Goal: Browse casually: Explore the website without a specific task or goal

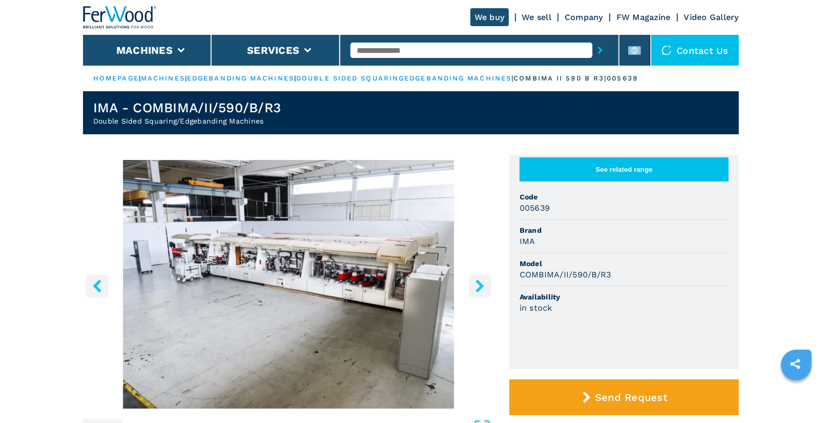
click at [477, 287] on icon "right-button" at bounding box center [480, 285] width 13 height 13
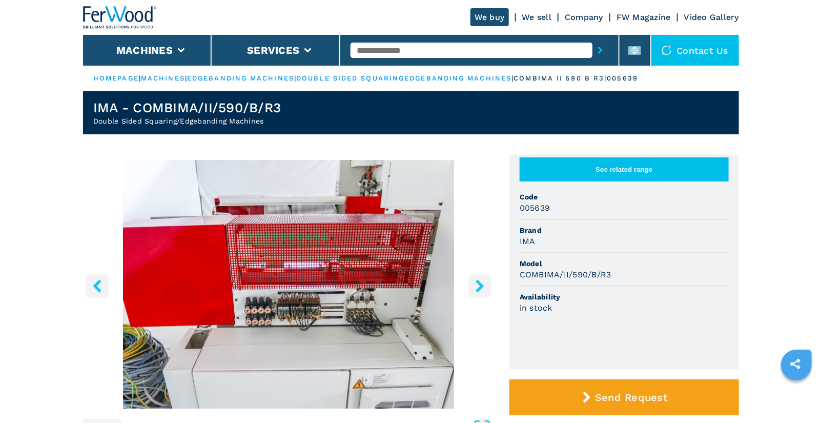
click at [477, 287] on icon "right-button" at bounding box center [480, 285] width 13 height 13
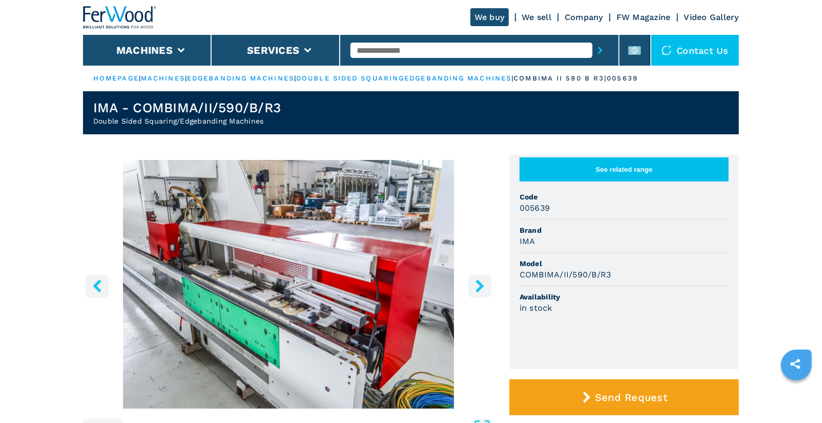
click at [477, 287] on icon "right-button" at bounding box center [480, 285] width 13 height 13
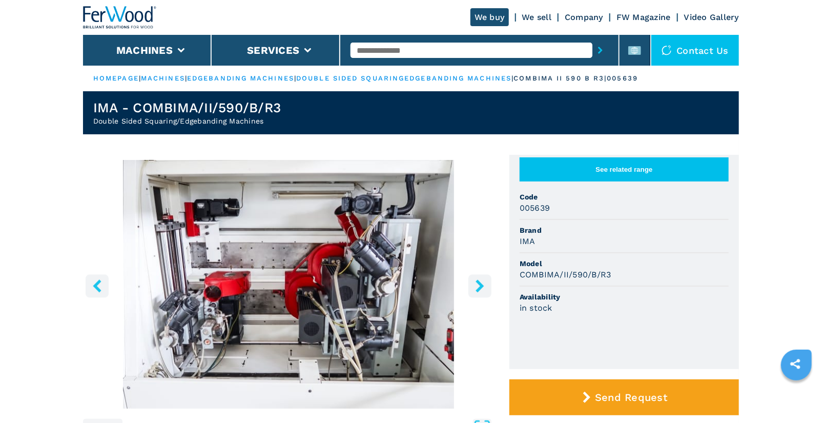
click at [477, 287] on icon "right-button" at bounding box center [480, 285] width 13 height 13
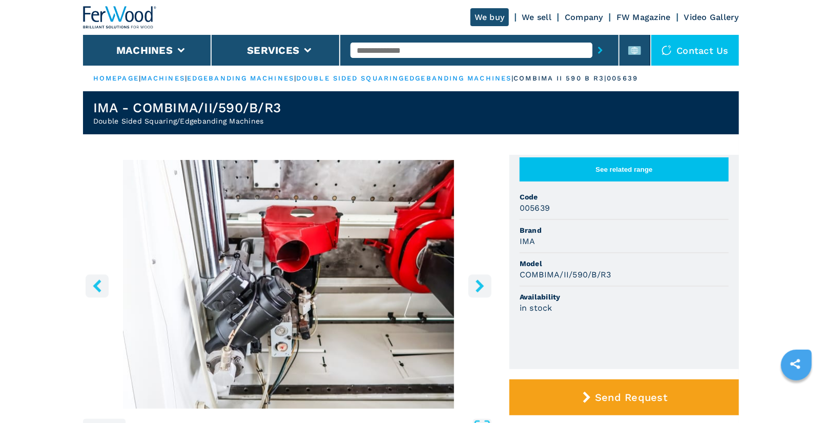
click at [477, 287] on icon "right-button" at bounding box center [480, 285] width 13 height 13
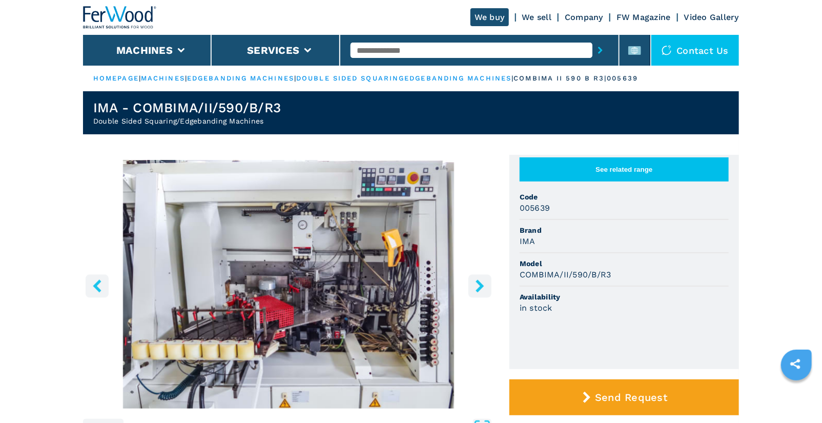
click at [478, 287] on icon "right-button" at bounding box center [480, 285] width 13 height 13
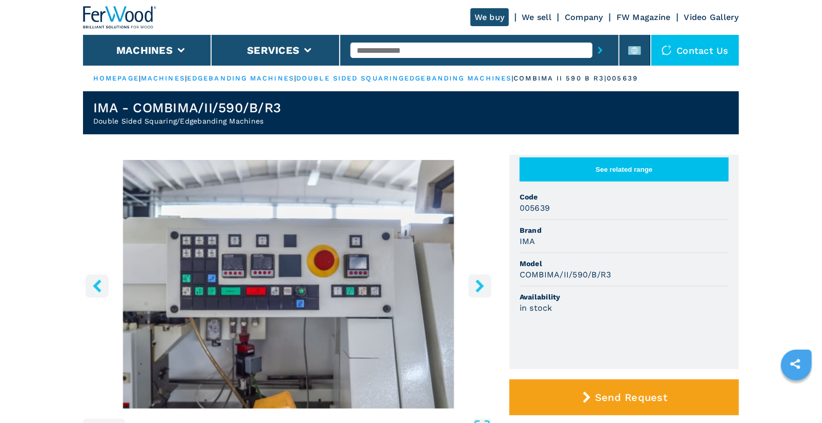
click at [478, 287] on icon "right-button" at bounding box center [480, 285] width 13 height 13
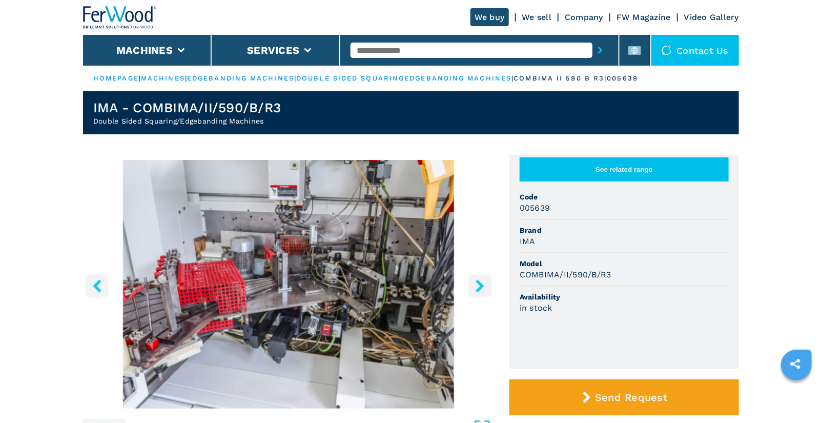
click at [478, 287] on icon "right-button" at bounding box center [480, 285] width 13 height 13
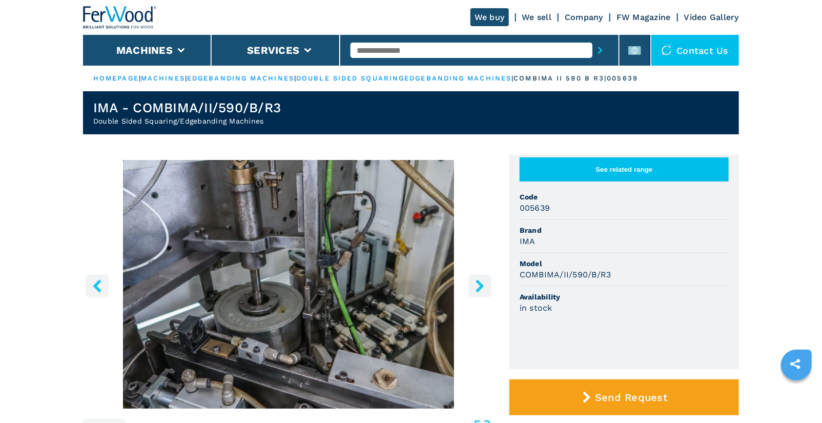
click at [478, 287] on icon "right-button" at bounding box center [480, 285] width 13 height 13
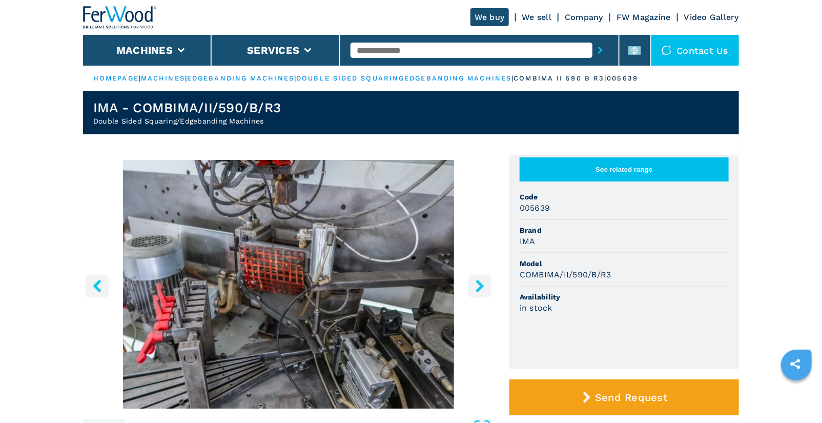
click at [478, 287] on icon "right-button" at bounding box center [480, 285] width 13 height 13
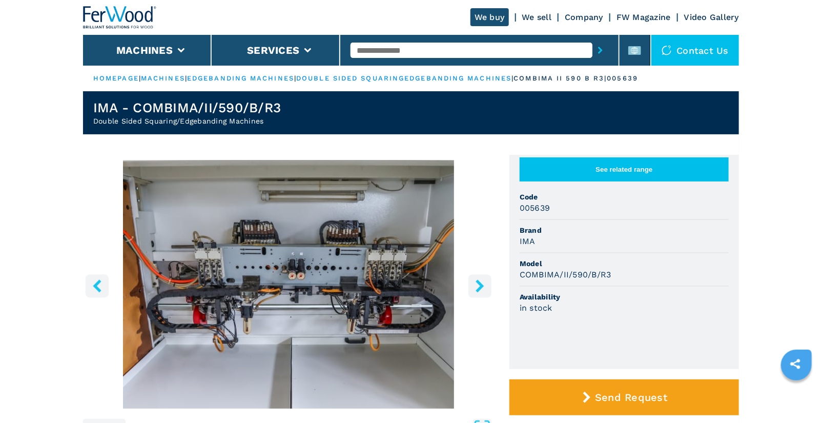
click at [478, 287] on icon "right-button" at bounding box center [480, 285] width 13 height 13
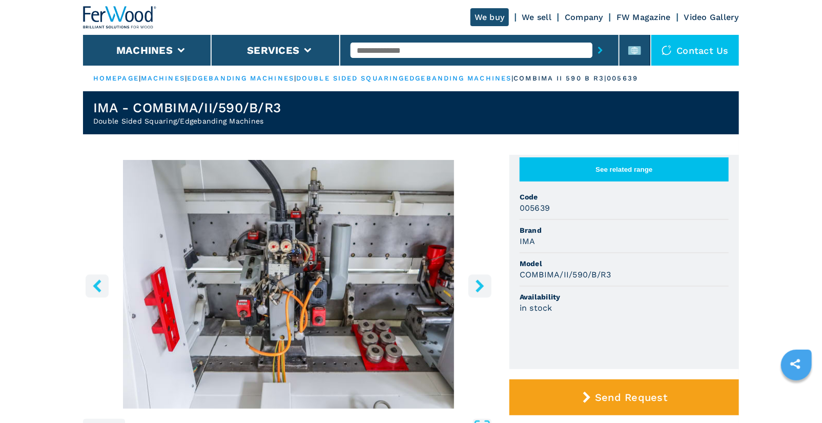
click at [478, 287] on icon "right-button" at bounding box center [480, 285] width 13 height 13
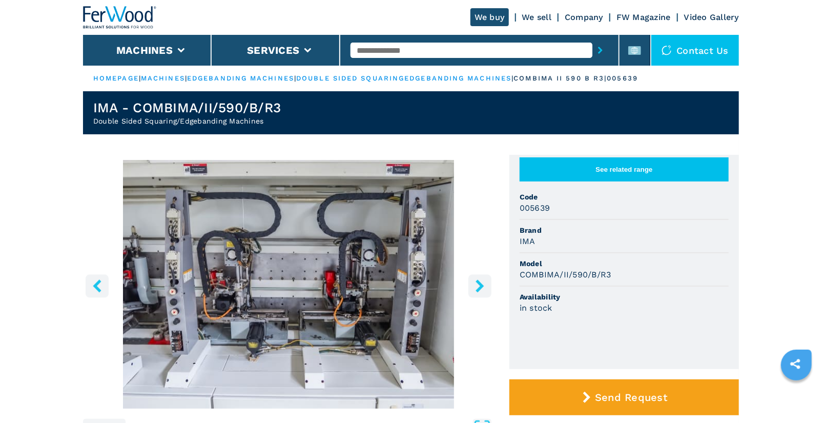
click at [478, 287] on icon "right-button" at bounding box center [480, 285] width 13 height 13
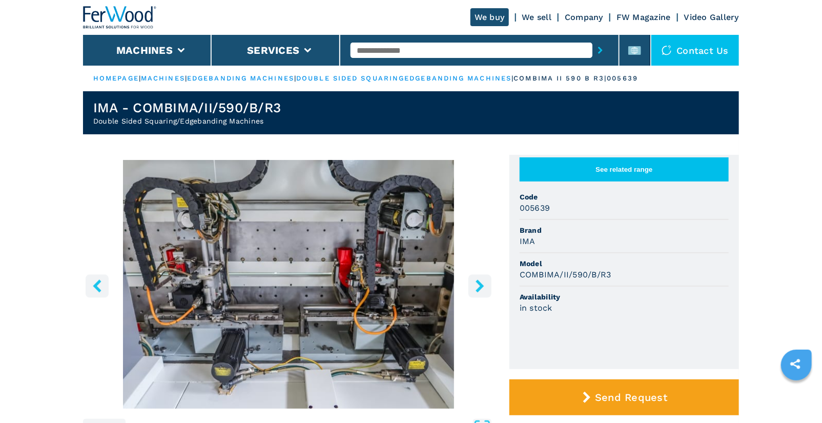
click at [478, 287] on icon "right-button" at bounding box center [480, 285] width 13 height 13
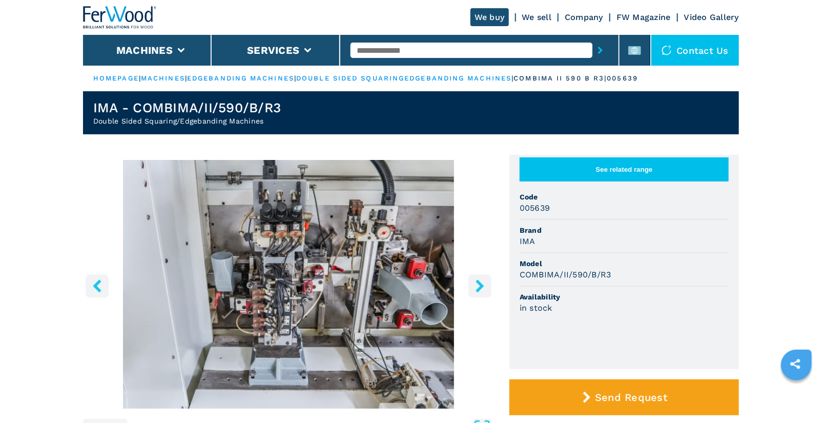
click at [478, 287] on icon "right-button" at bounding box center [480, 285] width 13 height 13
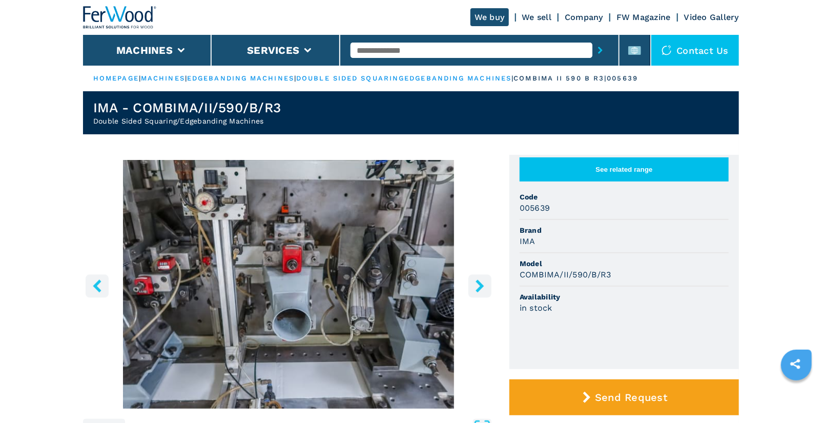
click at [478, 287] on icon "right-button" at bounding box center [480, 285] width 13 height 13
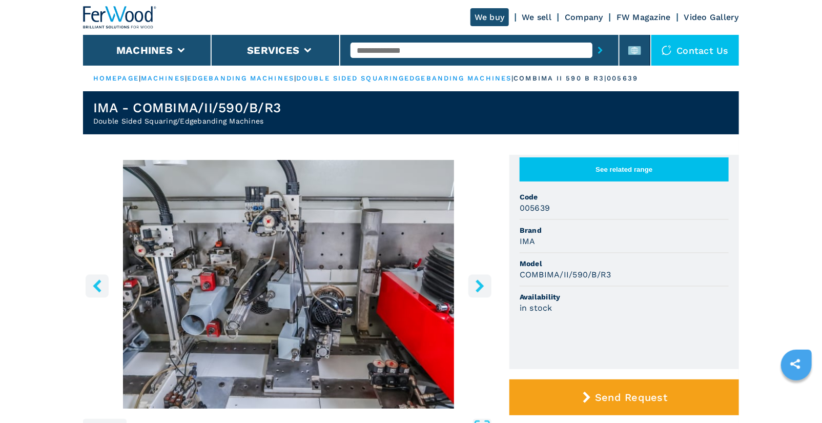
click at [478, 287] on icon "right-button" at bounding box center [480, 285] width 13 height 13
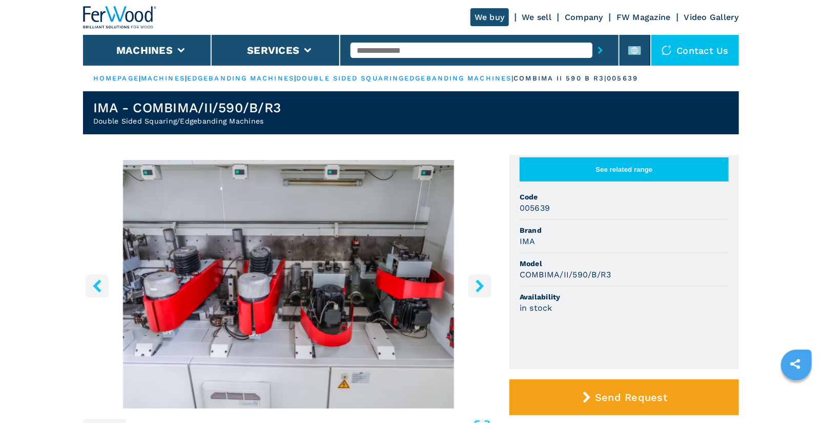
click at [482, 282] on icon "right-button" at bounding box center [480, 285] width 13 height 13
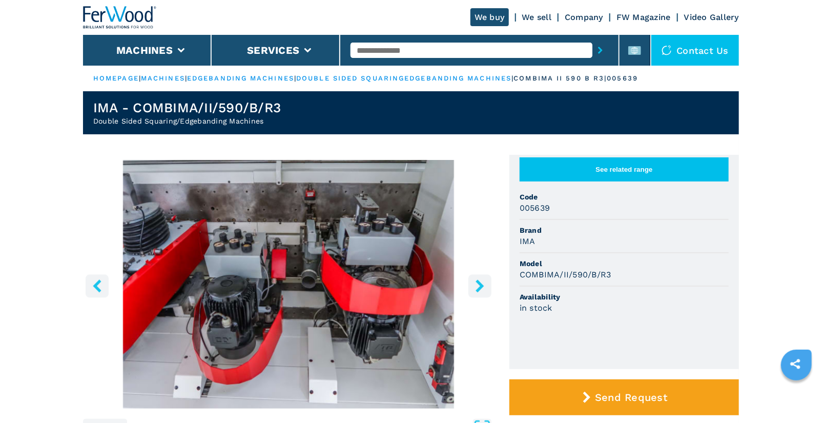
click at [481, 291] on icon "right-button" at bounding box center [480, 285] width 13 height 13
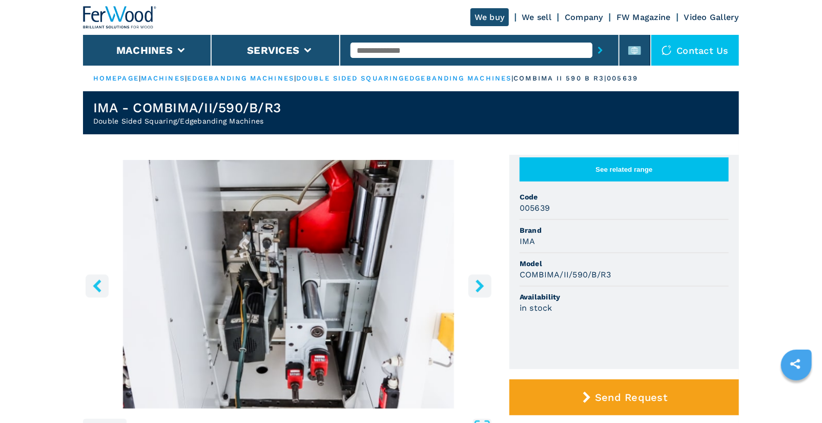
click at [477, 280] on icon "right-button" at bounding box center [480, 285] width 8 height 13
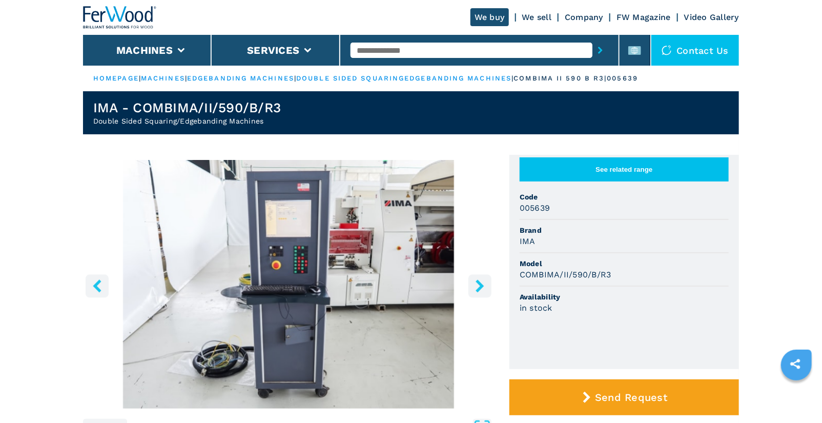
click at [484, 286] on icon "right-button" at bounding box center [480, 285] width 13 height 13
